Goal: Transaction & Acquisition: Purchase product/service

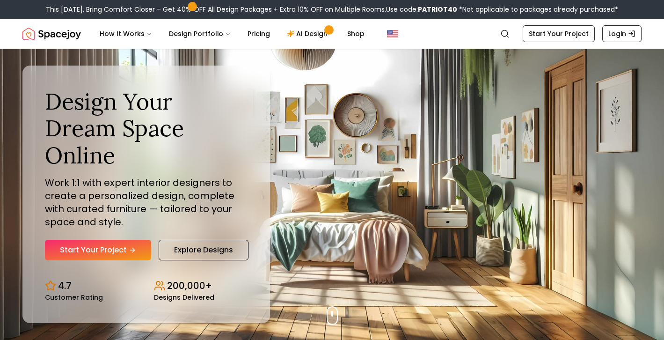
click at [107, 225] on div "Design Your Dream Space Online Work 1:1 with expert interior designers to creat…" at bounding box center [146, 174] width 202 height 173
click at [104, 239] on link "Start Your Project" at bounding box center [98, 249] width 106 height 21
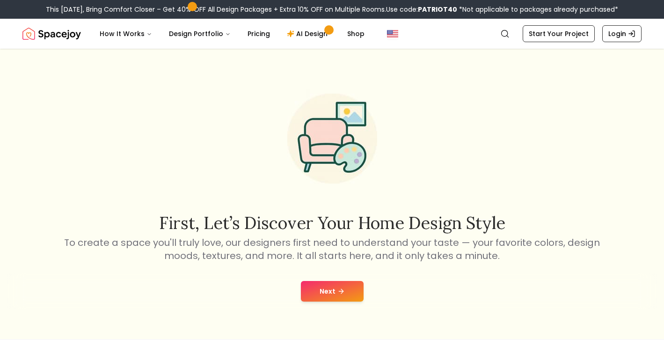
click at [336, 295] on button "Next" at bounding box center [332, 291] width 63 height 21
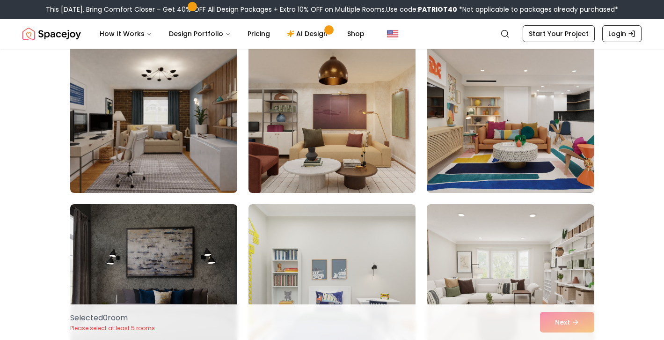
scroll to position [93, 0]
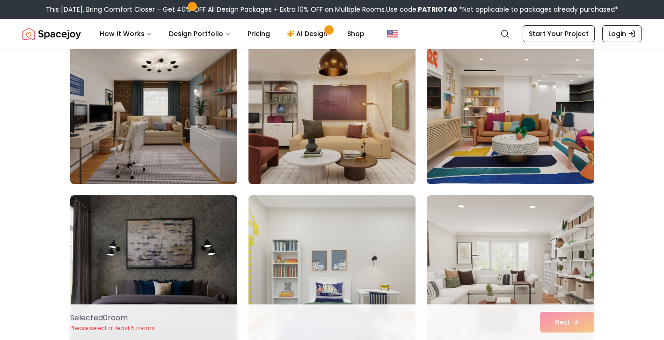
click at [505, 151] on img at bounding box center [509, 108] width 175 height 157
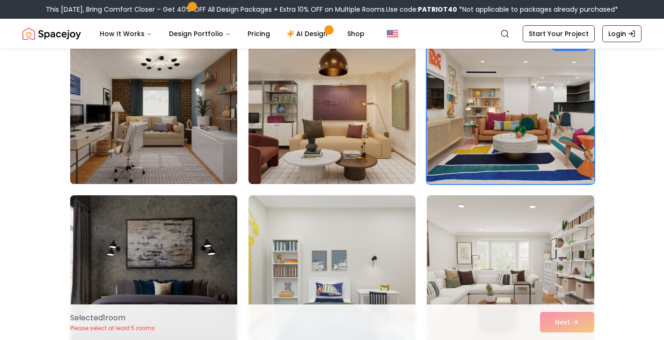
click at [197, 119] on img at bounding box center [153, 108] width 175 height 157
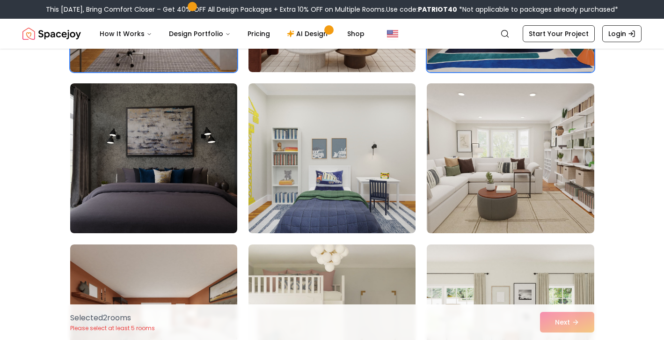
scroll to position [207, 0]
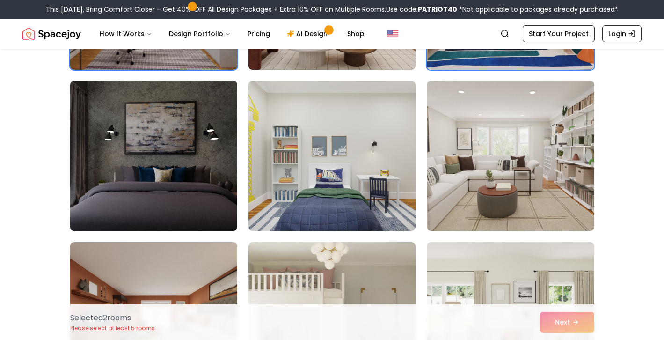
click at [153, 165] on img at bounding box center [153, 155] width 175 height 157
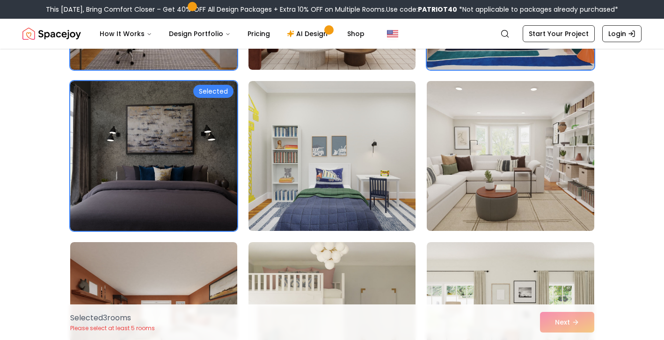
click at [472, 165] on img at bounding box center [509, 155] width 175 height 157
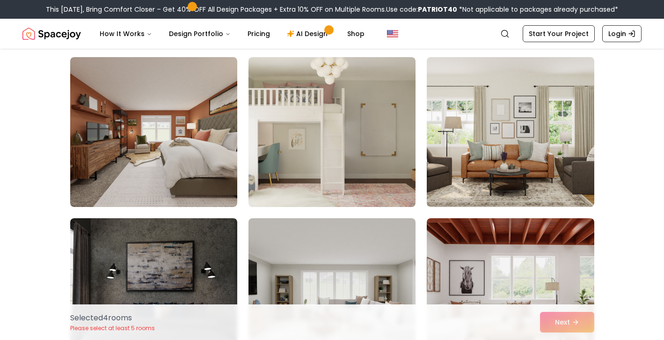
scroll to position [395, 0]
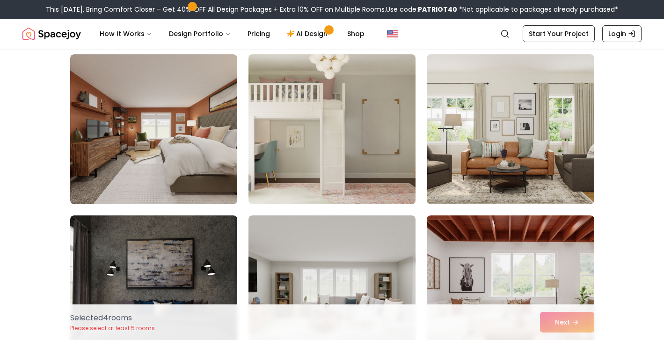
click at [327, 171] on img at bounding box center [331, 129] width 175 height 157
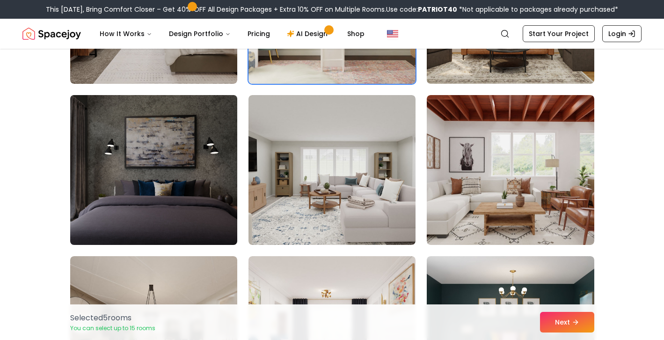
scroll to position [515, 0]
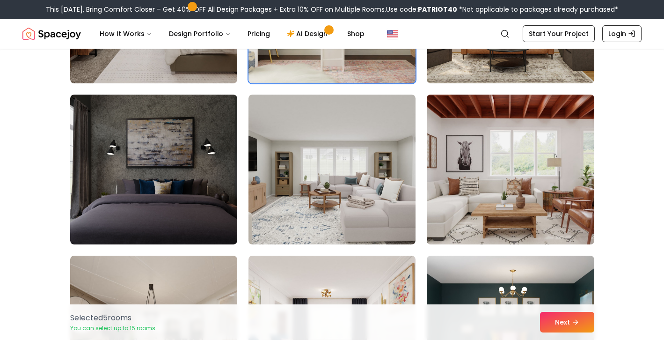
click at [524, 179] on img at bounding box center [509, 169] width 175 height 157
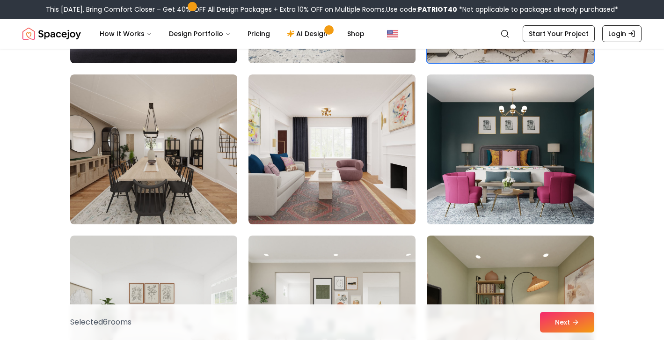
scroll to position [698, 0]
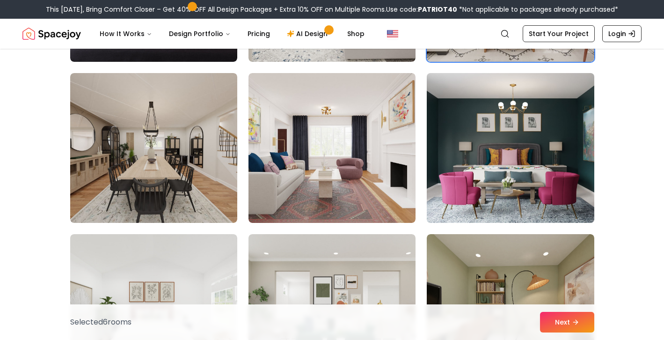
click at [514, 177] on img at bounding box center [509, 147] width 175 height 157
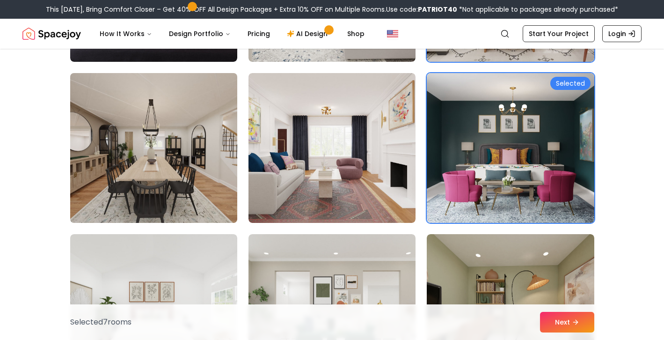
click at [183, 179] on img at bounding box center [153, 147] width 175 height 157
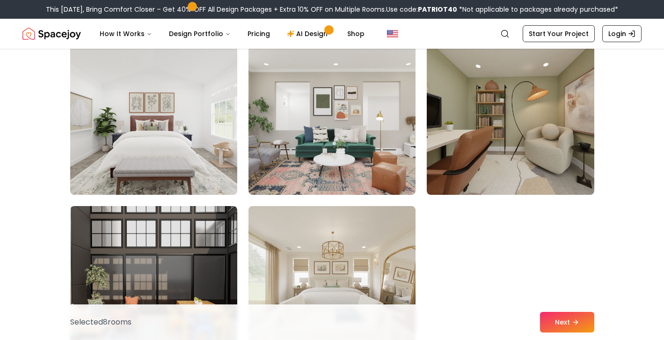
scroll to position [905, 0]
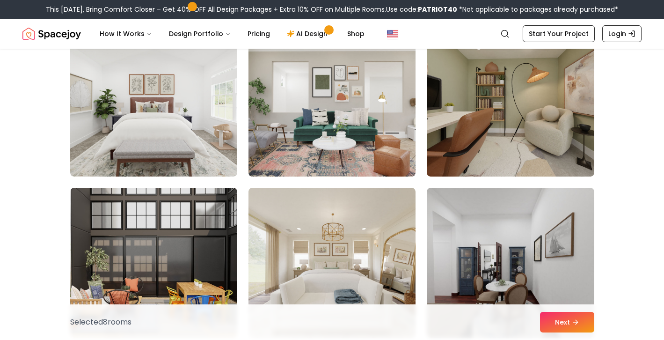
click at [379, 103] on img at bounding box center [331, 101] width 175 height 157
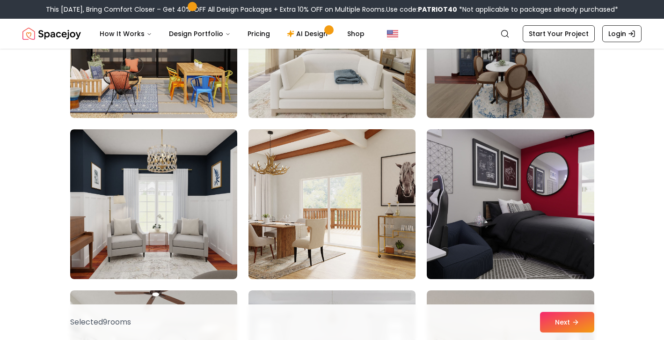
scroll to position [1125, 0]
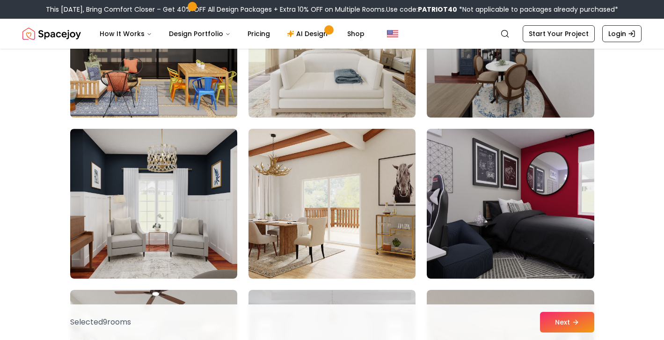
click at [181, 81] on img at bounding box center [153, 42] width 175 height 157
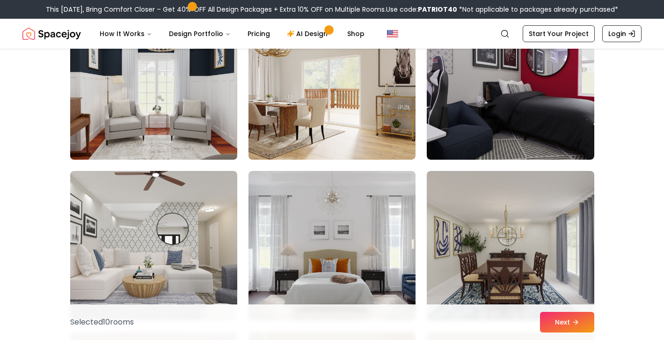
scroll to position [1153, 0]
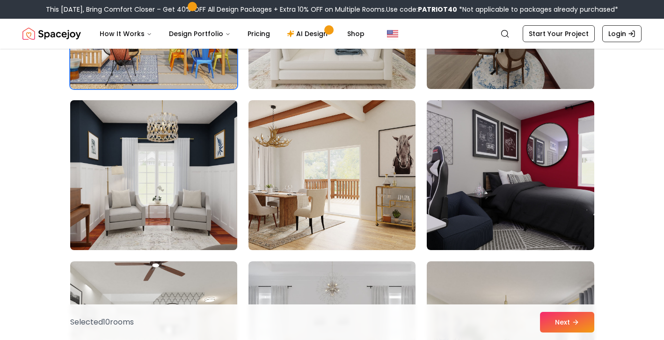
click at [194, 168] on img at bounding box center [153, 174] width 175 height 157
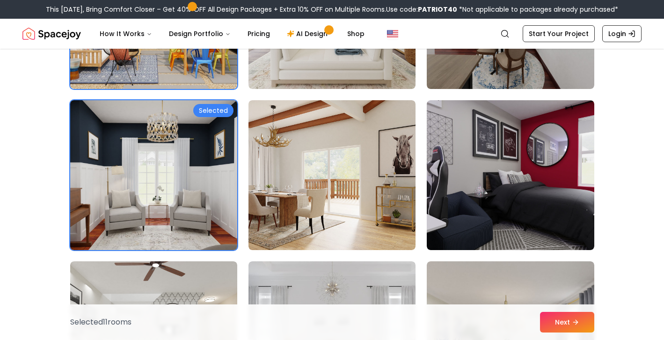
click at [203, 192] on img at bounding box center [153, 174] width 175 height 157
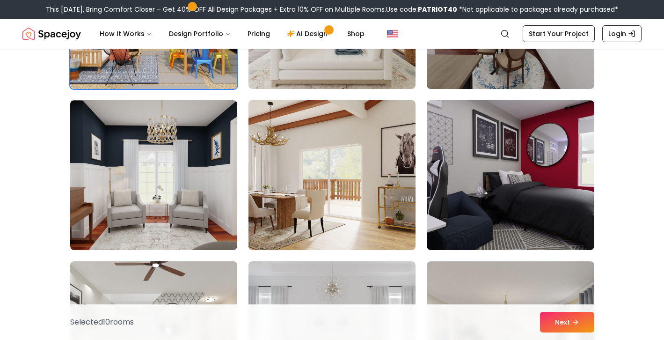
click at [325, 200] on img at bounding box center [331, 174] width 175 height 157
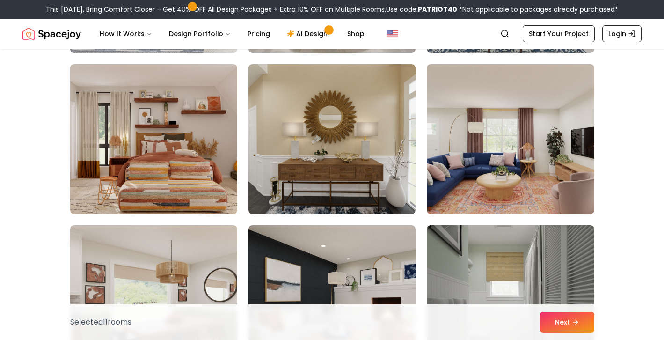
scroll to position [1502, 0]
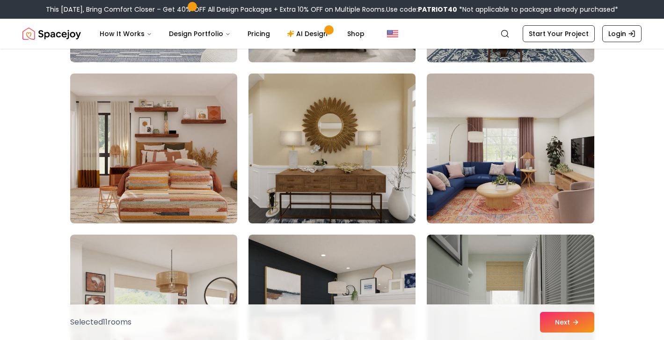
click at [325, 173] on img at bounding box center [331, 148] width 175 height 157
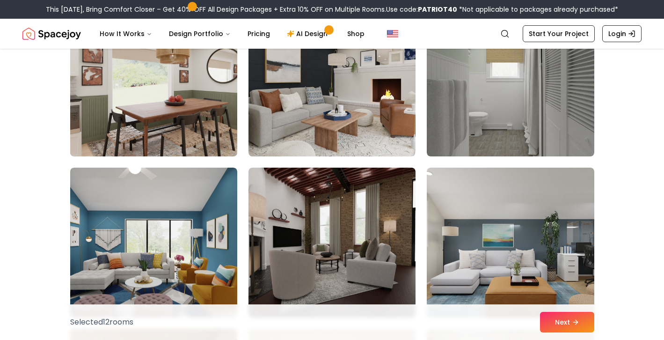
scroll to position [1738, 0]
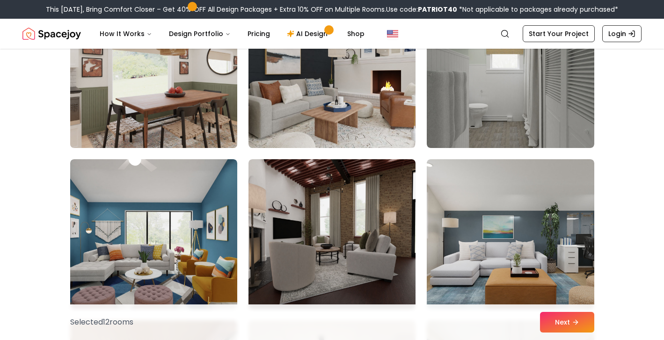
click at [158, 81] on img at bounding box center [153, 72] width 175 height 157
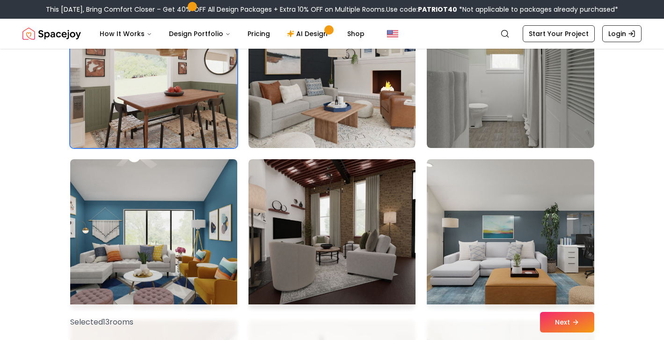
click at [158, 254] on img at bounding box center [153, 233] width 175 height 157
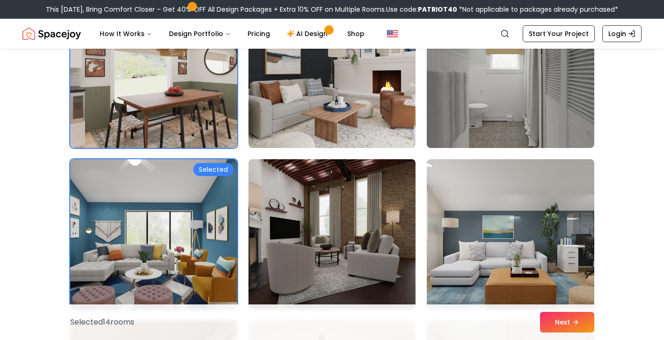
click at [324, 231] on img at bounding box center [331, 233] width 175 height 157
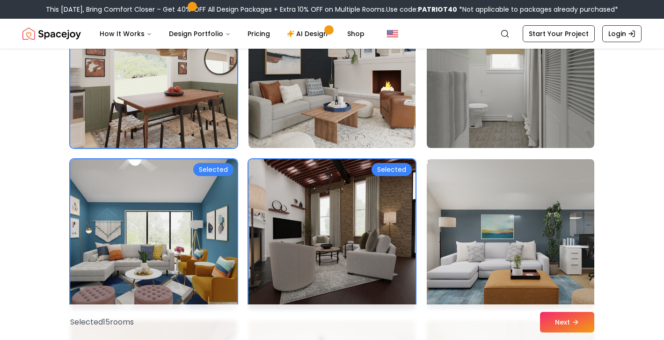
click at [462, 207] on img at bounding box center [509, 233] width 175 height 157
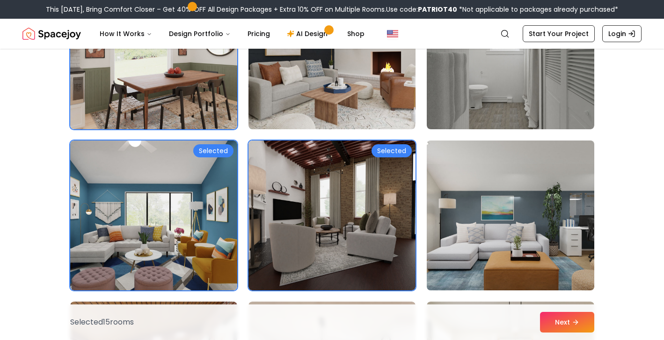
scroll to position [1672, 0]
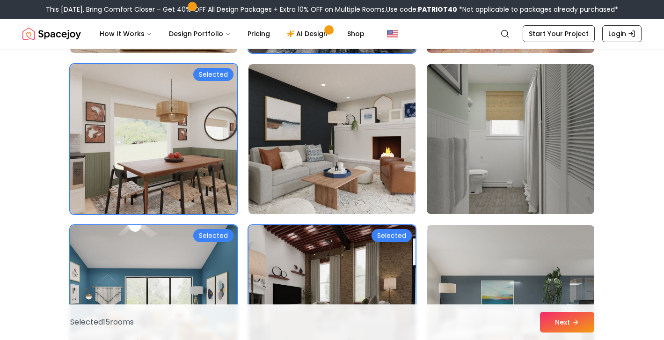
click at [494, 271] on img at bounding box center [509, 299] width 175 height 157
click at [492, 256] on img at bounding box center [509, 299] width 175 height 157
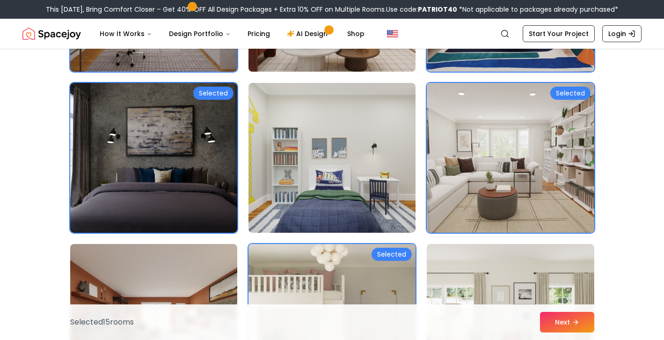
scroll to position [208, 0]
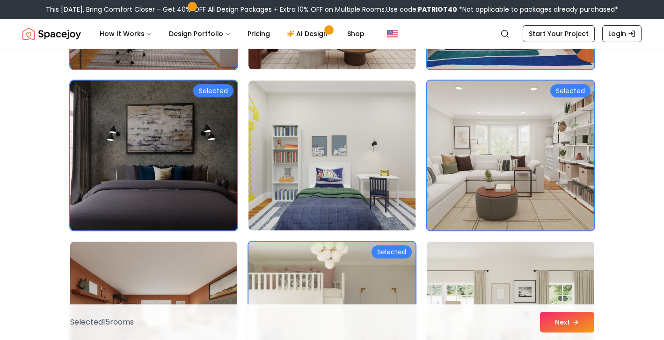
click at [528, 164] on img at bounding box center [509, 155] width 175 height 157
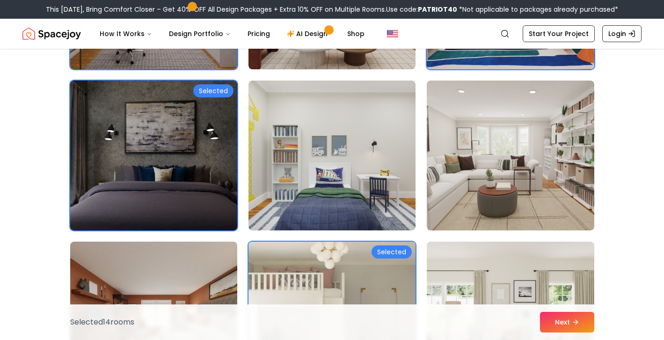
click at [127, 107] on img at bounding box center [153, 155] width 175 height 157
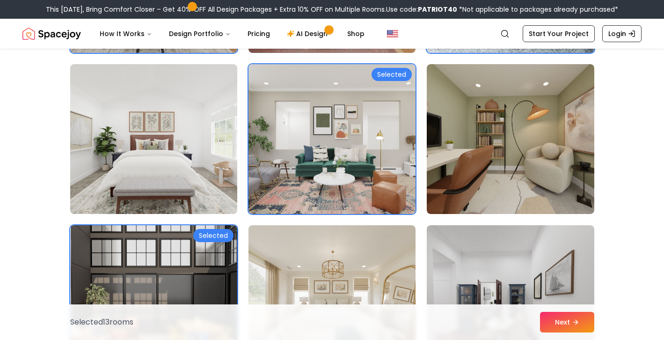
scroll to position [868, 0]
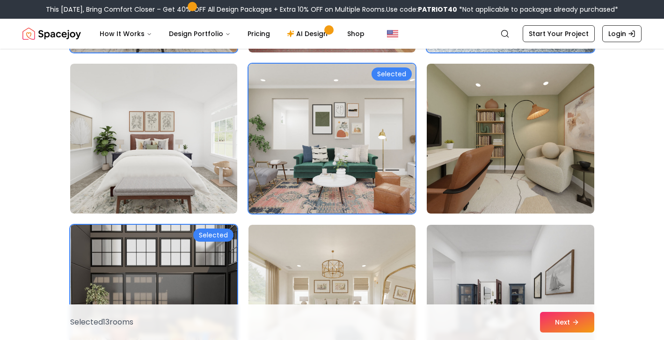
click at [319, 149] on img at bounding box center [331, 138] width 175 height 157
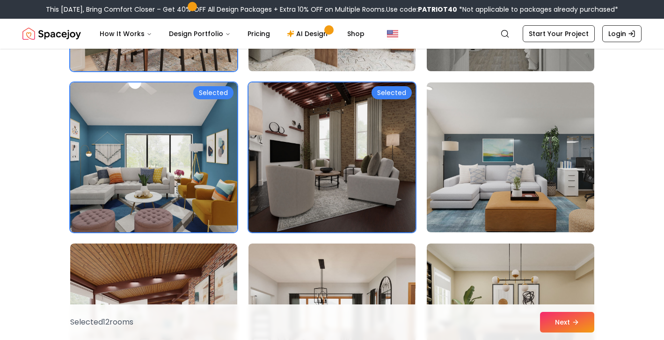
scroll to position [1827, 0]
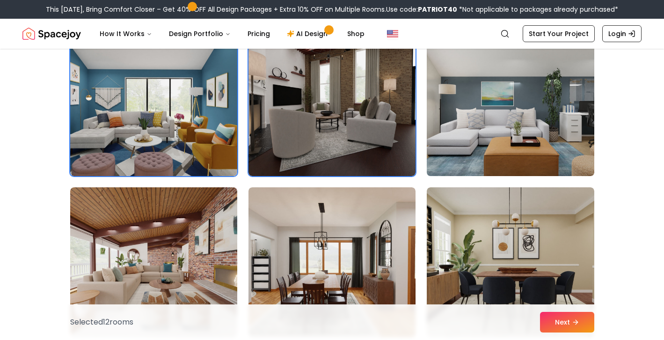
click at [469, 158] on img at bounding box center [509, 100] width 175 height 157
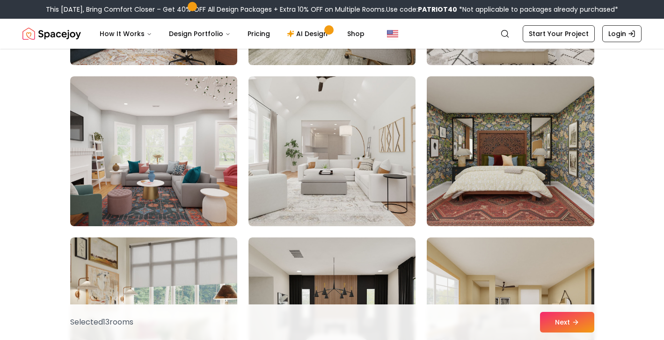
scroll to position [2308, 0]
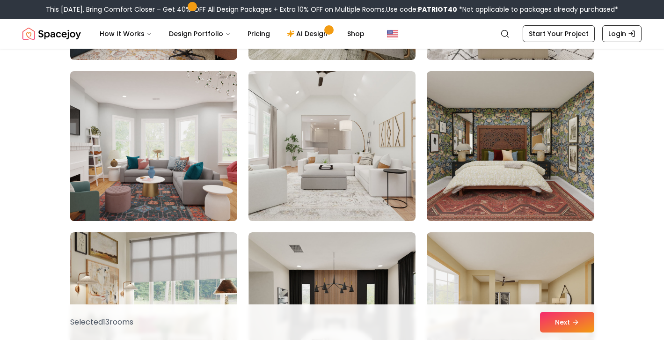
click at [170, 166] on img at bounding box center [153, 145] width 175 height 157
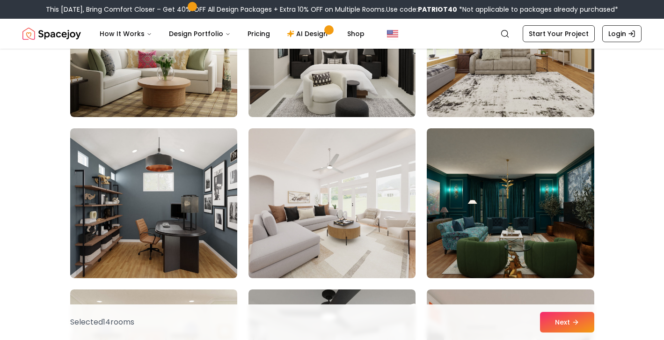
scroll to position [2576, 0]
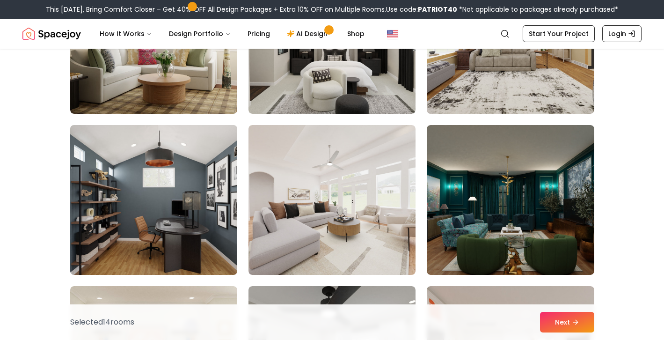
click at [184, 211] on img at bounding box center [153, 199] width 175 height 157
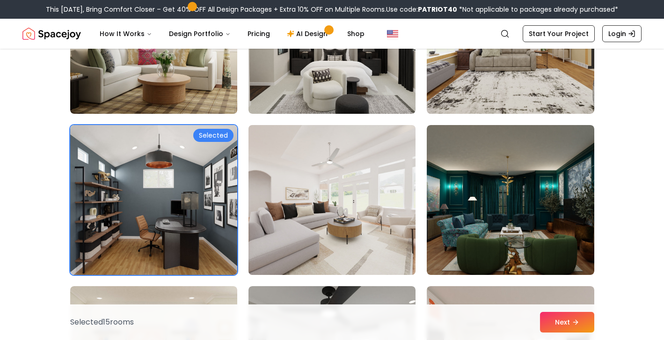
click at [330, 224] on img at bounding box center [331, 199] width 175 height 157
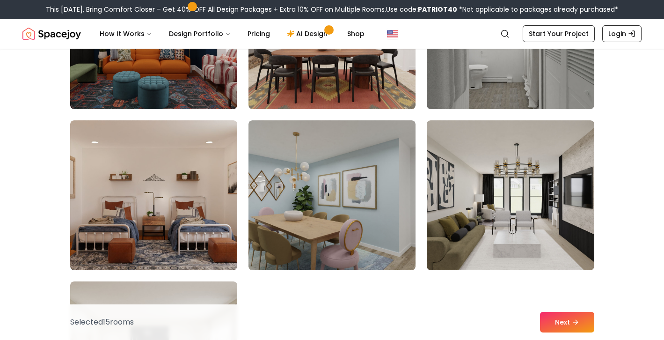
scroll to position [3566, 0]
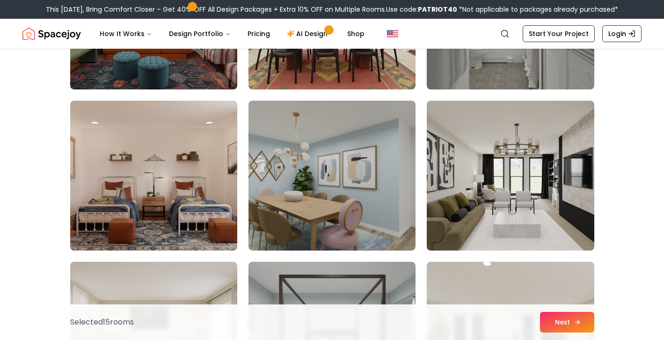
click at [566, 320] on button "Next" at bounding box center [567, 321] width 54 height 21
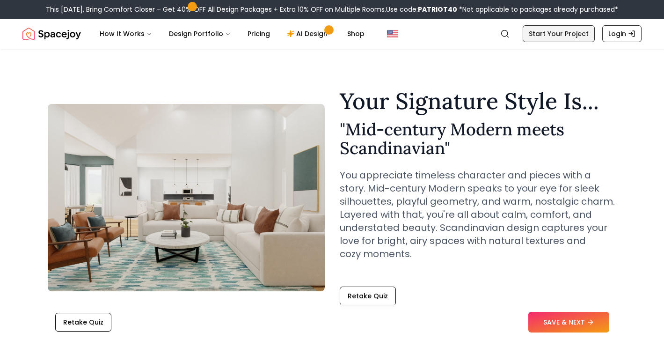
click at [554, 38] on link "Start Your Project" at bounding box center [558, 33] width 72 height 17
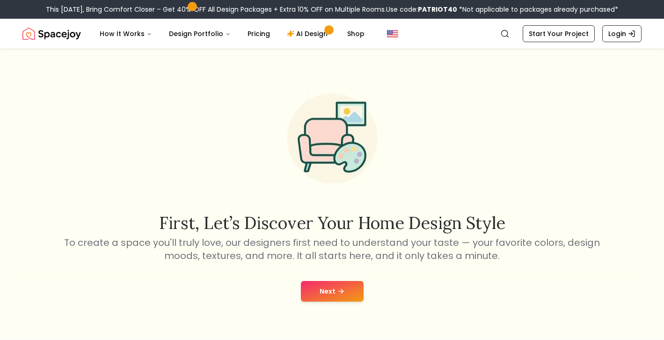
click at [342, 290] on icon at bounding box center [340, 290] width 7 height 7
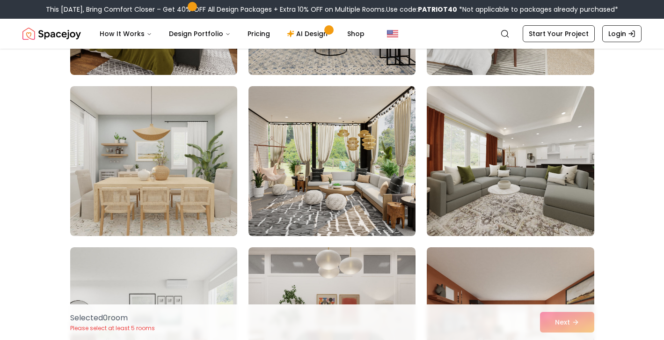
scroll to position [368, 0]
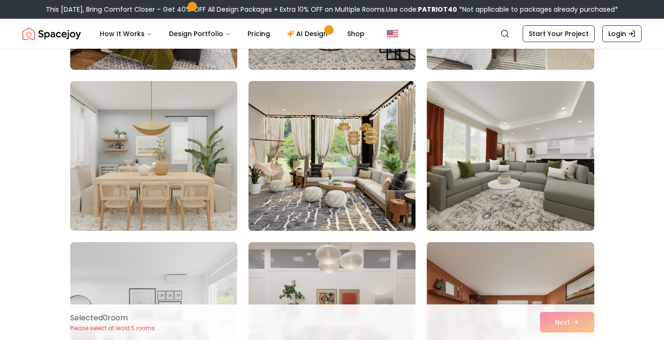
click at [325, 171] on img at bounding box center [331, 155] width 175 height 157
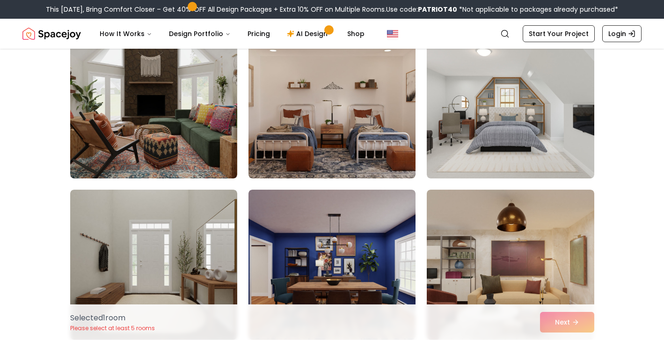
scroll to position [743, 0]
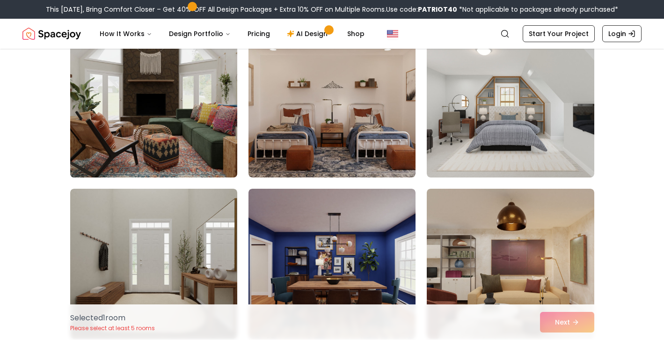
click at [171, 123] on img at bounding box center [153, 102] width 175 height 157
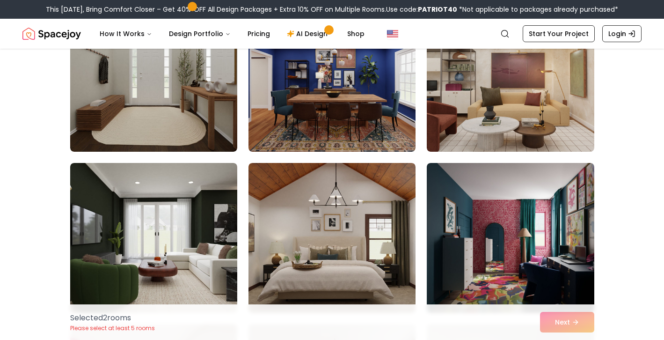
scroll to position [943, 0]
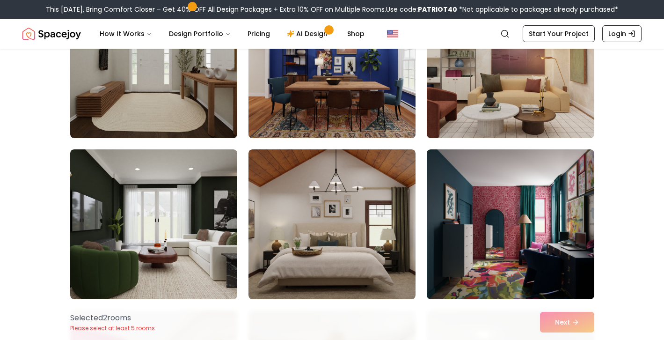
click at [337, 106] on img at bounding box center [331, 63] width 175 height 157
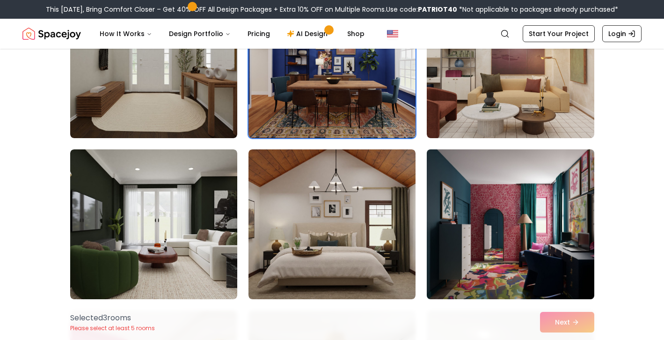
click at [518, 212] on img at bounding box center [509, 223] width 175 height 157
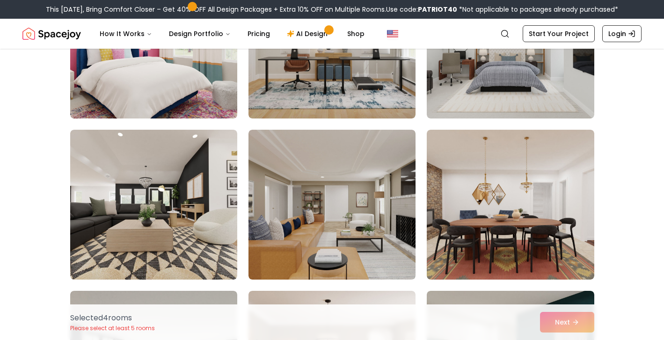
scroll to position [1290, 0]
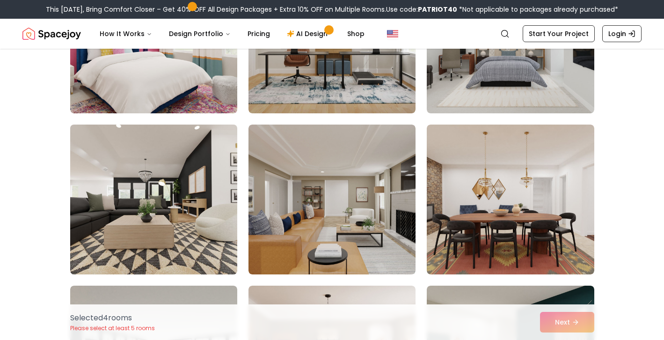
click at [202, 232] on img at bounding box center [153, 199] width 175 height 157
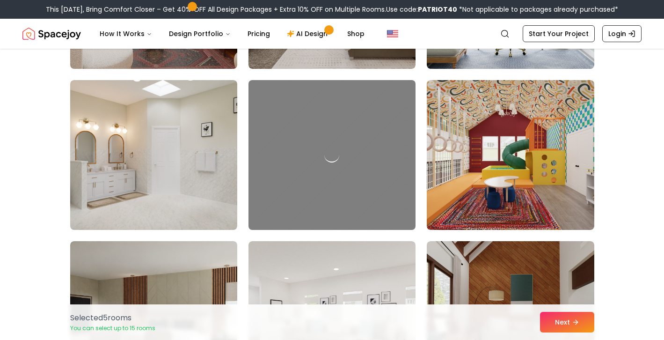
scroll to position [2140, 0]
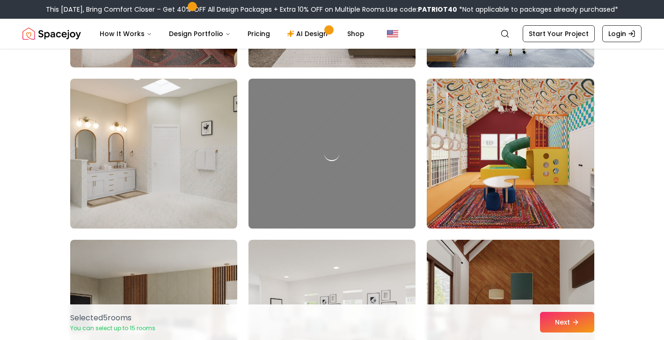
click at [466, 164] on img at bounding box center [509, 153] width 175 height 157
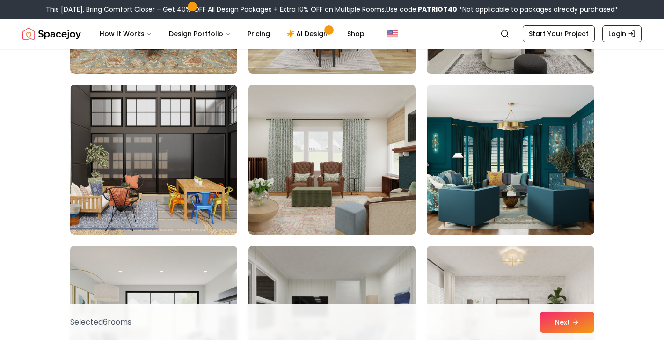
scroll to position [2562, 0]
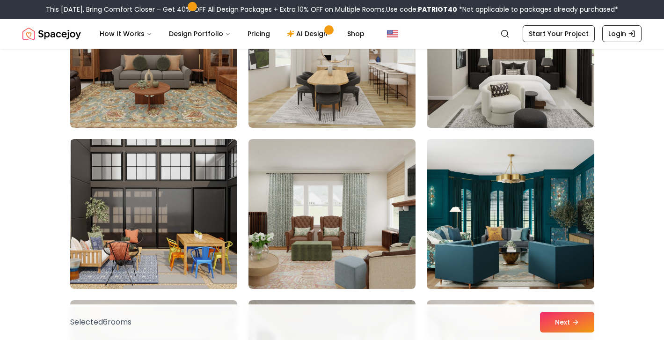
click at [488, 207] on img at bounding box center [509, 213] width 175 height 157
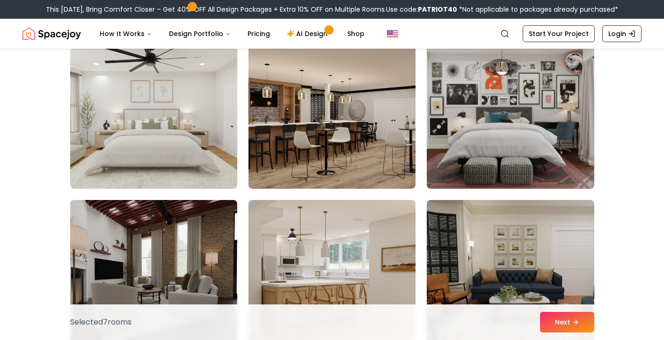
click at [473, 107] on img at bounding box center [509, 113] width 175 height 157
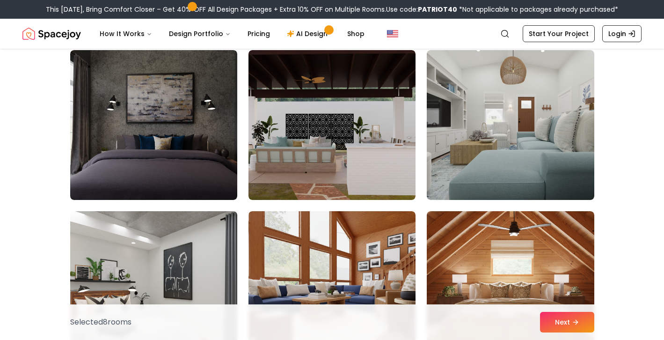
scroll to position [3778, 0]
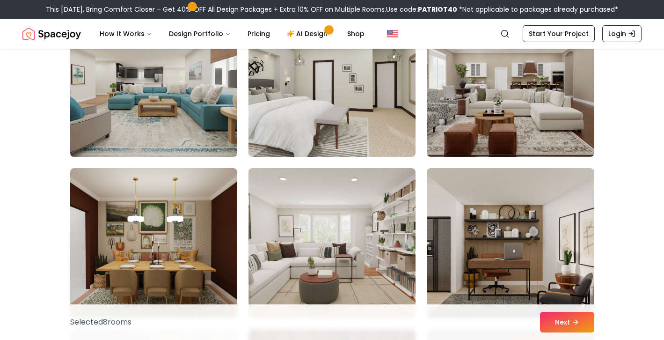
click at [148, 115] on img at bounding box center [153, 81] width 175 height 157
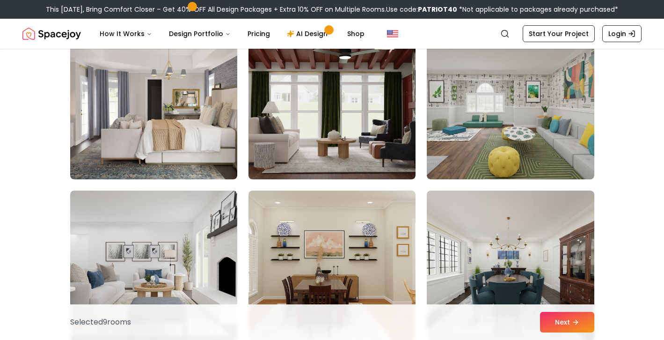
scroll to position [4613, 0]
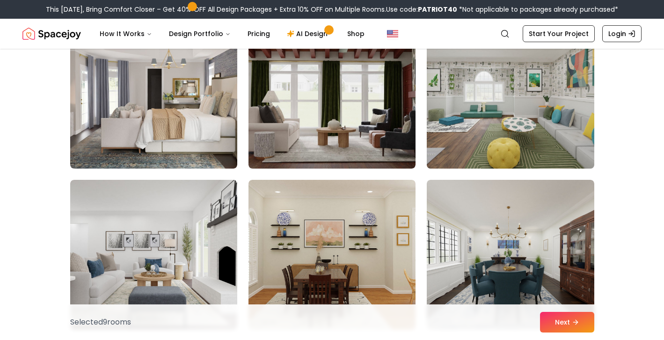
click at [487, 106] on img at bounding box center [509, 93] width 175 height 157
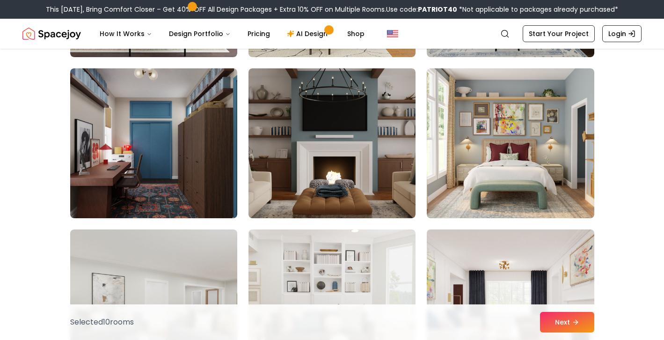
scroll to position [4878, 0]
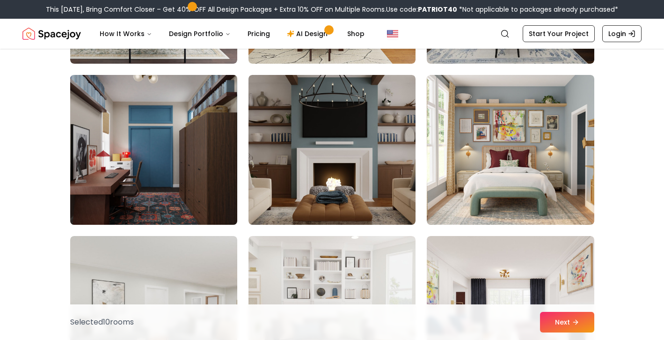
click at [166, 133] on img at bounding box center [153, 149] width 175 height 157
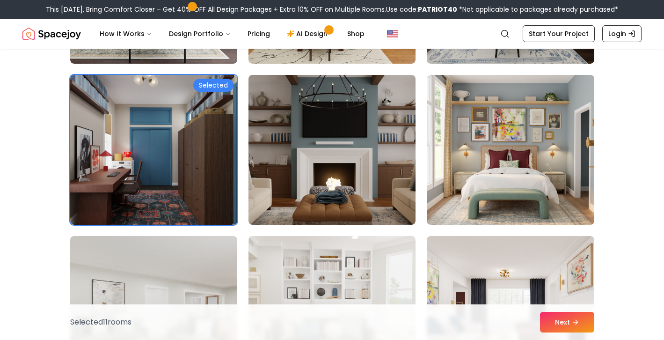
click at [473, 170] on img at bounding box center [509, 149] width 175 height 157
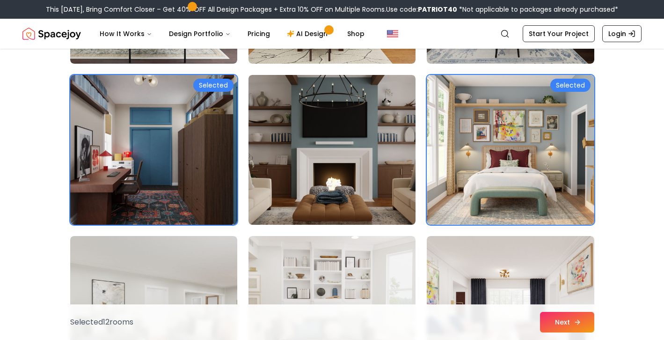
click at [573, 324] on icon at bounding box center [576, 321] width 7 height 7
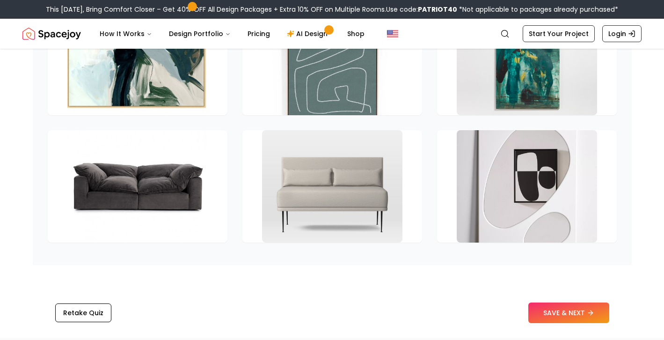
scroll to position [1417, 0]
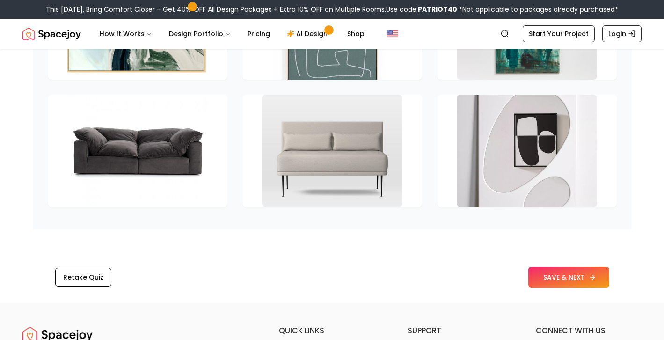
click at [571, 287] on button "SAVE & NEXT" at bounding box center [568, 277] width 81 height 21
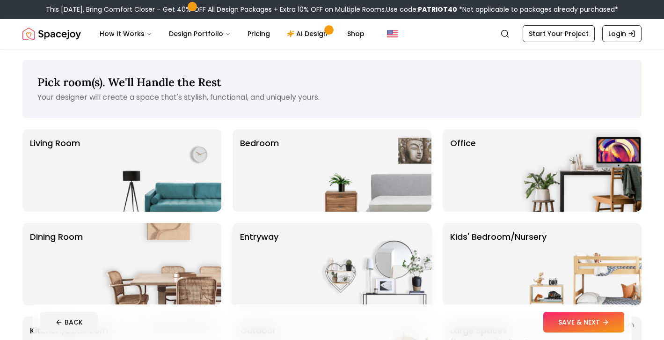
click at [309, 258] on div "entryway" at bounding box center [331, 264] width 199 height 82
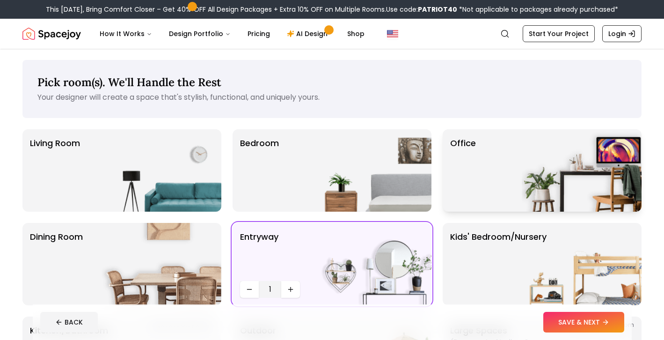
click at [490, 194] on div "Office" at bounding box center [541, 170] width 199 height 82
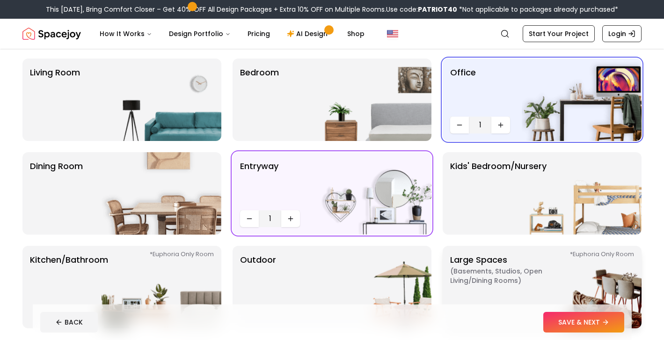
scroll to position [64, 0]
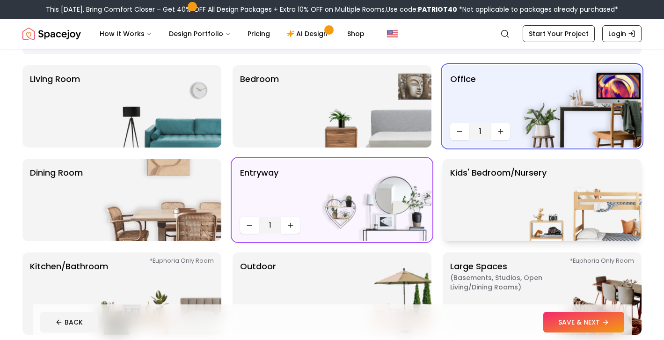
click at [481, 192] on p "Kids' Bedroom/Nursery" at bounding box center [498, 199] width 96 height 67
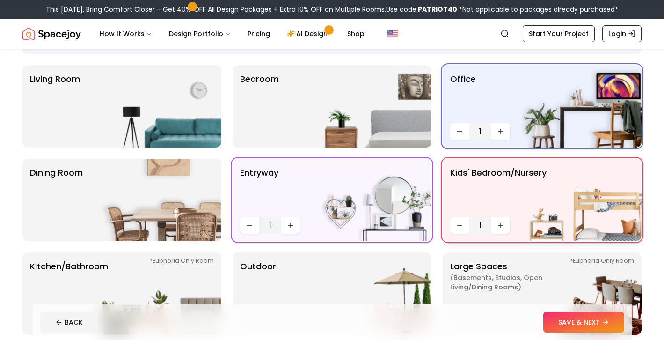
click at [480, 195] on p "Kids' Bedroom/Nursery" at bounding box center [498, 189] width 96 height 47
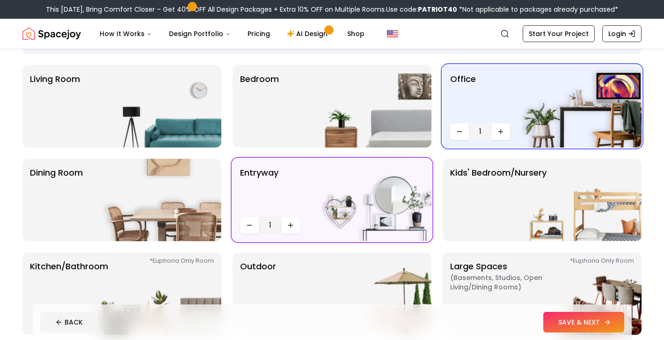
click at [561, 321] on button "SAVE & NEXT" at bounding box center [583, 321] width 81 height 21
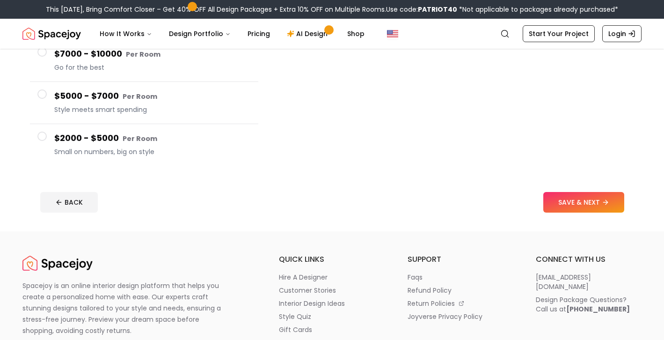
click at [124, 145] on div "$2000 - $5000 Per Room Small on numbers, big on style" at bounding box center [152, 144] width 196 height 27
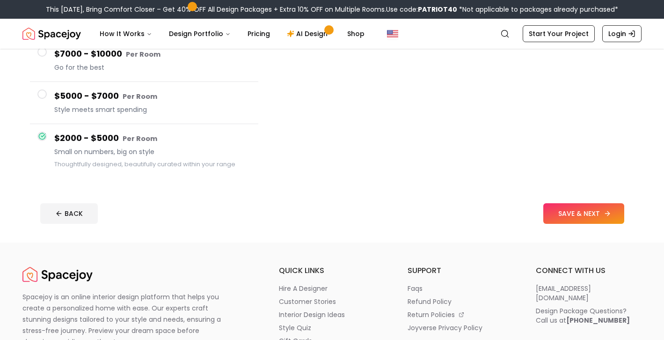
click at [573, 215] on button "SAVE & NEXT" at bounding box center [583, 213] width 81 height 21
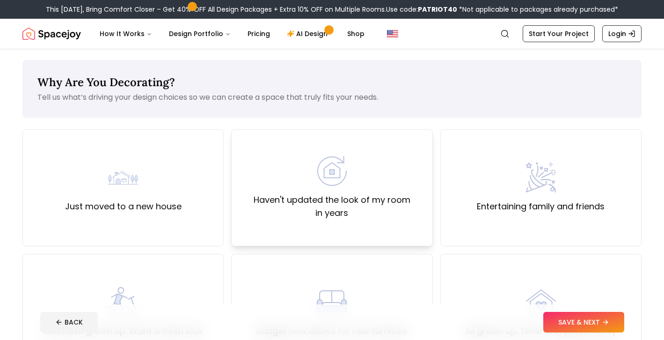
click at [387, 184] on div "Haven't updated the look of my room in years" at bounding box center [331, 188] width 185 height 64
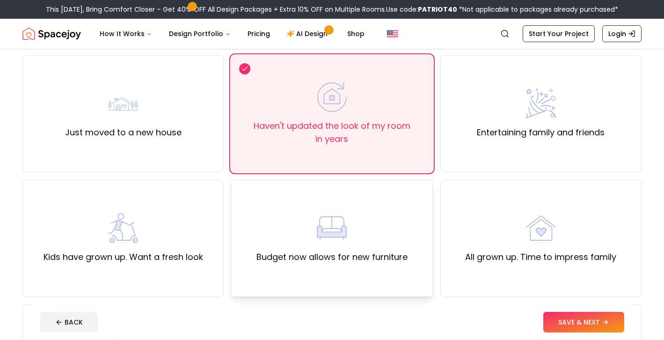
scroll to position [73, 0]
click at [99, 266] on div "Kids have grown up. Want a fresh look" at bounding box center [122, 239] width 201 height 117
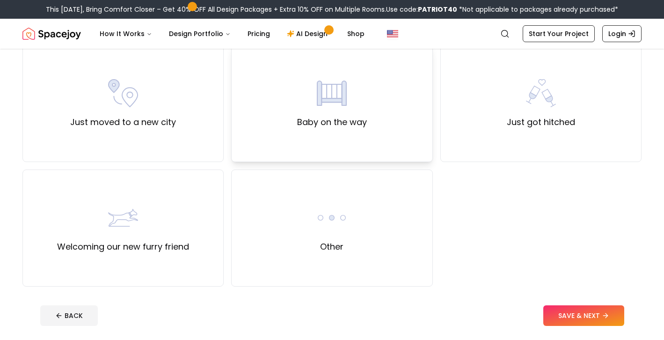
scroll to position [341, 0]
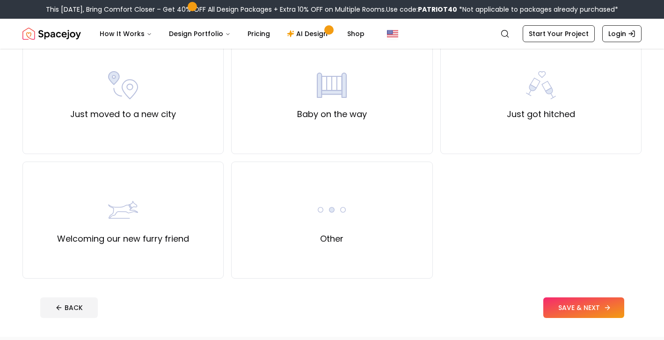
click at [575, 298] on button "SAVE & NEXT" at bounding box center [583, 307] width 81 height 21
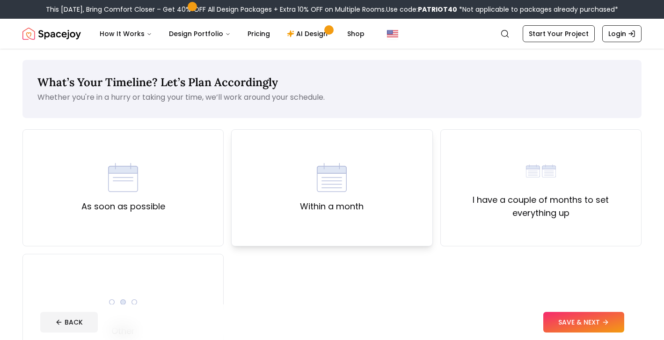
click at [336, 190] on img at bounding box center [332, 177] width 30 height 30
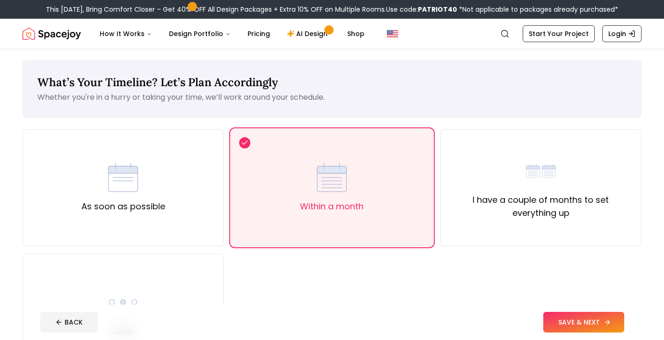
click at [599, 331] on button "SAVE & NEXT" at bounding box center [583, 321] width 81 height 21
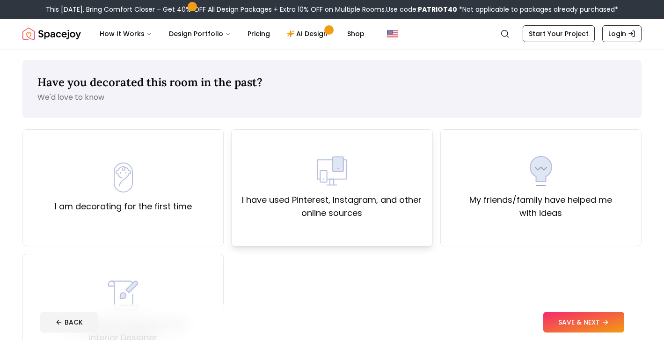
click at [415, 228] on div "I have used Pinterest, Instagram, and other online sources" at bounding box center [331, 187] width 201 height 117
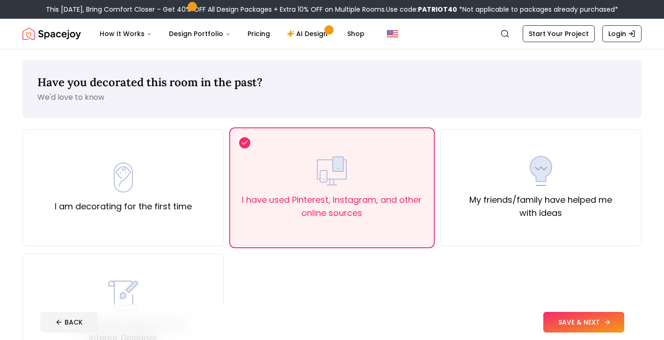
click at [596, 325] on button "SAVE & NEXT" at bounding box center [583, 321] width 81 height 21
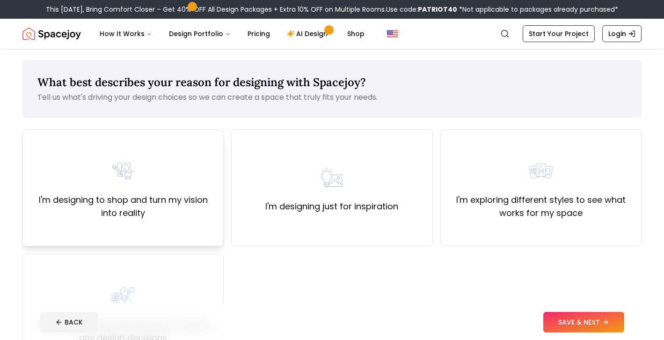
click at [172, 196] on label "I'm designing to shop and turn my vision into reality" at bounding box center [122, 206] width 185 height 26
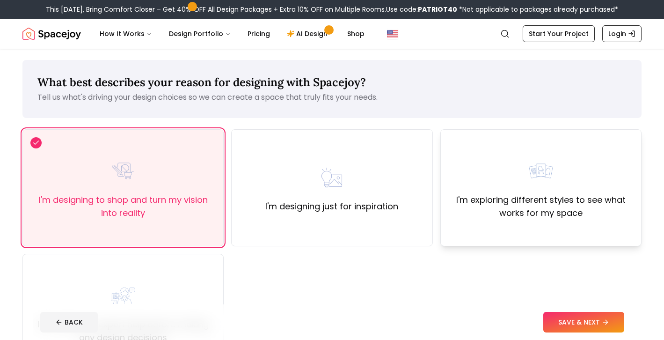
click at [513, 208] on label "I'm exploring different styles to see what works for my space" at bounding box center [540, 206] width 185 height 26
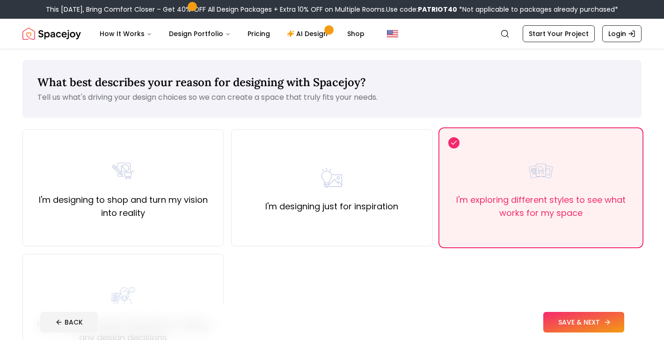
click at [563, 328] on button "SAVE & NEXT" at bounding box center [583, 321] width 81 height 21
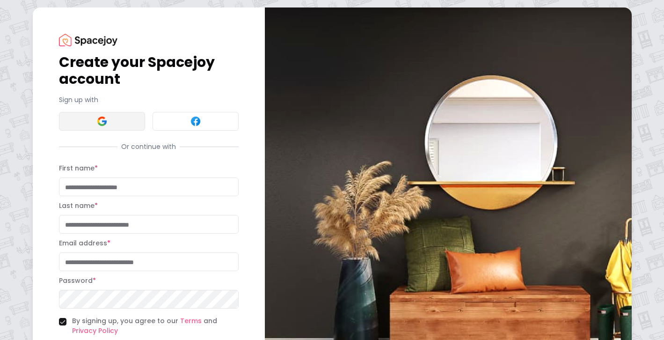
click at [87, 127] on button at bounding box center [102, 121] width 86 height 19
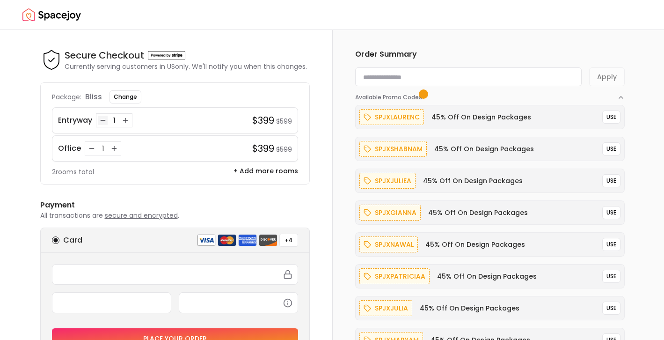
click at [103, 121] on icon "Decrease quantity for Entryway" at bounding box center [102, 119] width 7 height 7
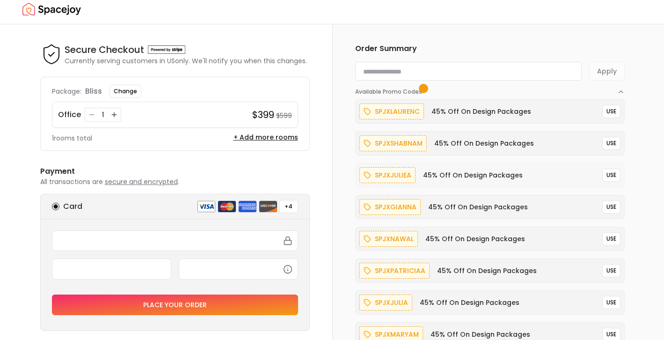
scroll to position [7, 0]
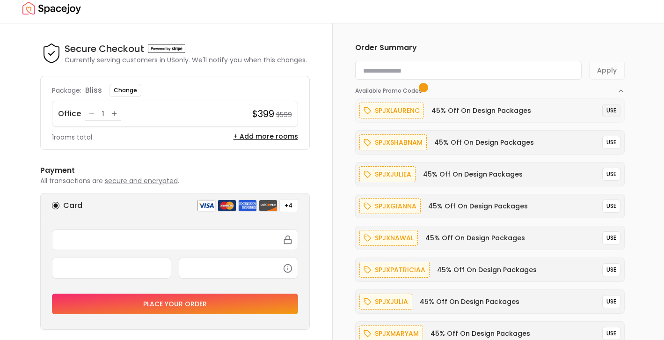
click at [609, 116] on button "USE" at bounding box center [611, 110] width 18 height 13
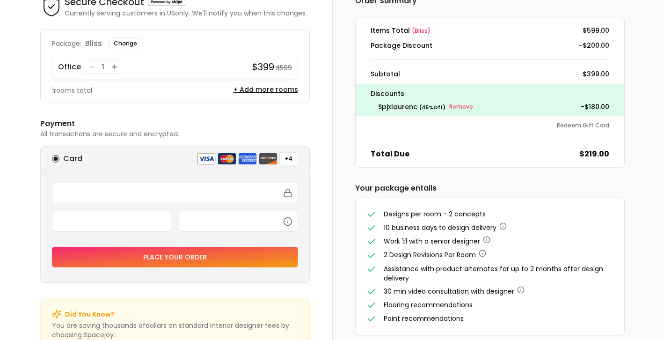
scroll to position [55, 0]
